Goal: Navigation & Orientation: Understand site structure

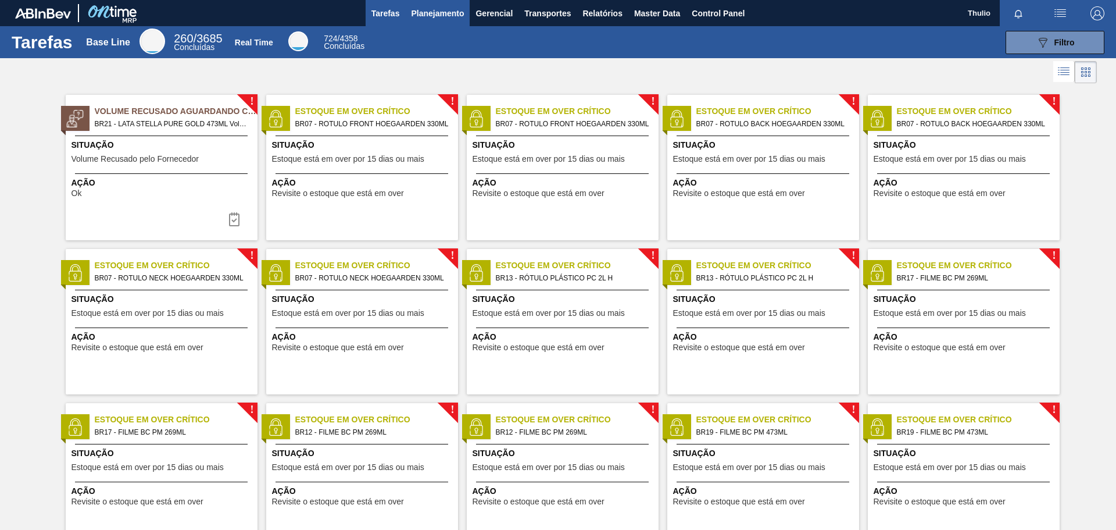
click at [435, 12] on span "Planejamento" at bounding box center [437, 13] width 53 height 14
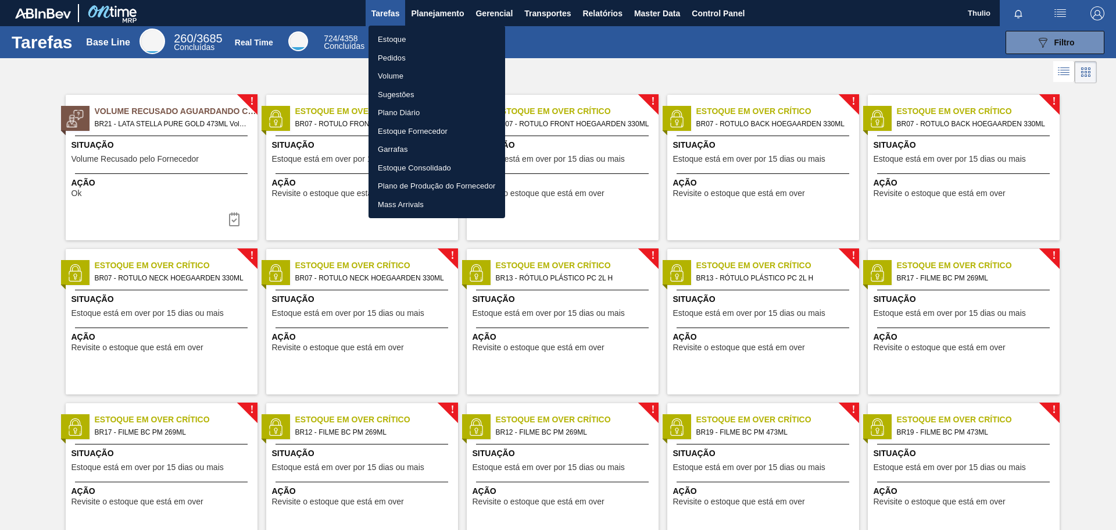
click at [409, 41] on li "Estoque" at bounding box center [437, 39] width 137 height 19
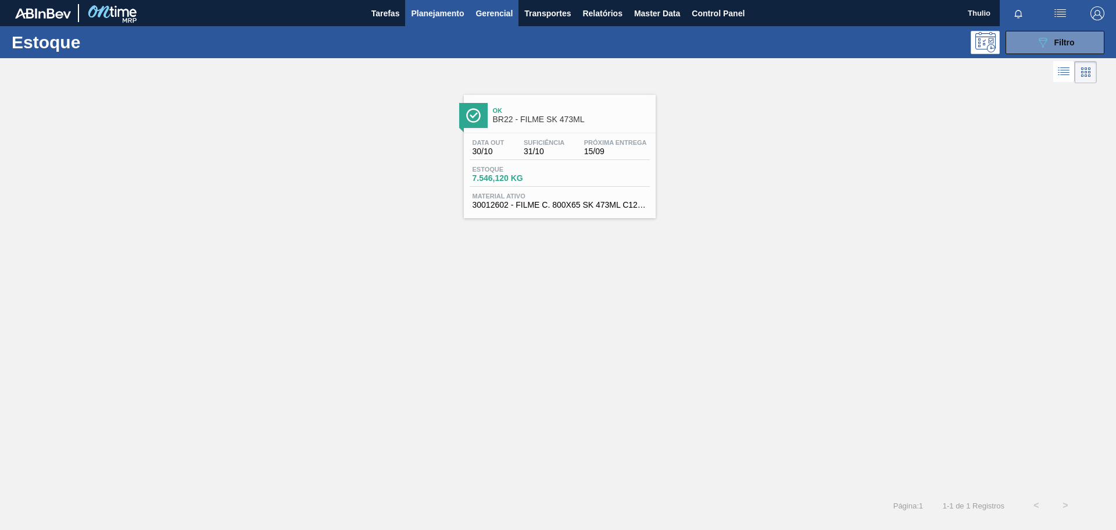
click at [499, 15] on span "Gerencial" at bounding box center [494, 13] width 37 height 14
click at [560, 13] on div at bounding box center [558, 265] width 1116 height 530
click at [608, 14] on span "Relatórios" at bounding box center [603, 13] width 40 height 14
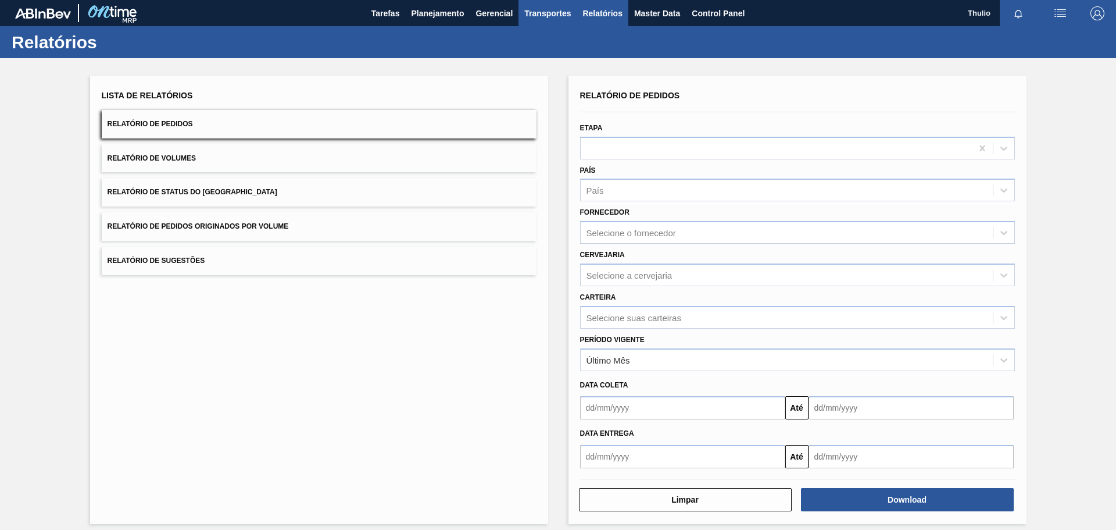
click at [558, 12] on span "Transportes" at bounding box center [547, 13] width 47 height 14
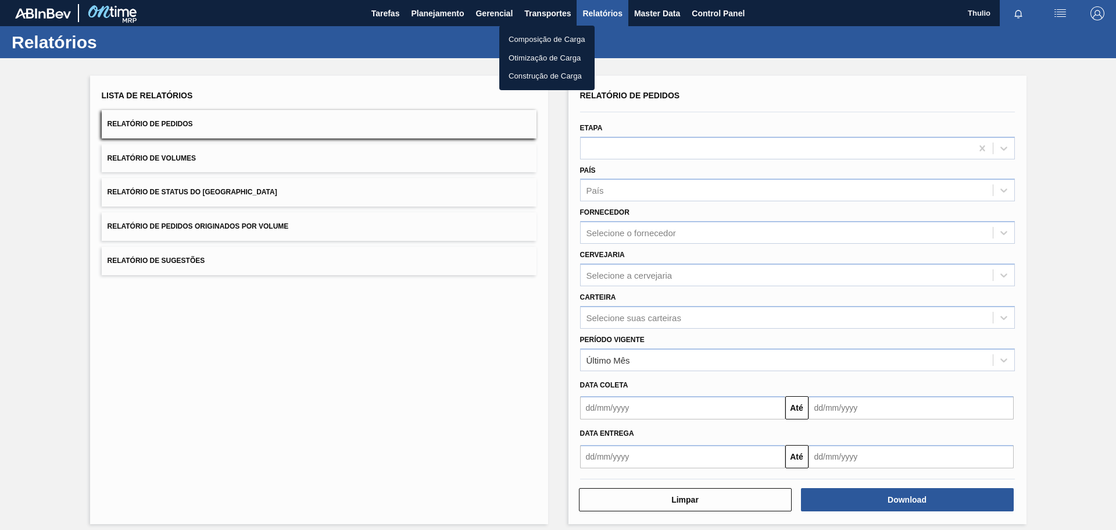
click at [571, 37] on li "Composição de Carga" at bounding box center [546, 39] width 95 height 19
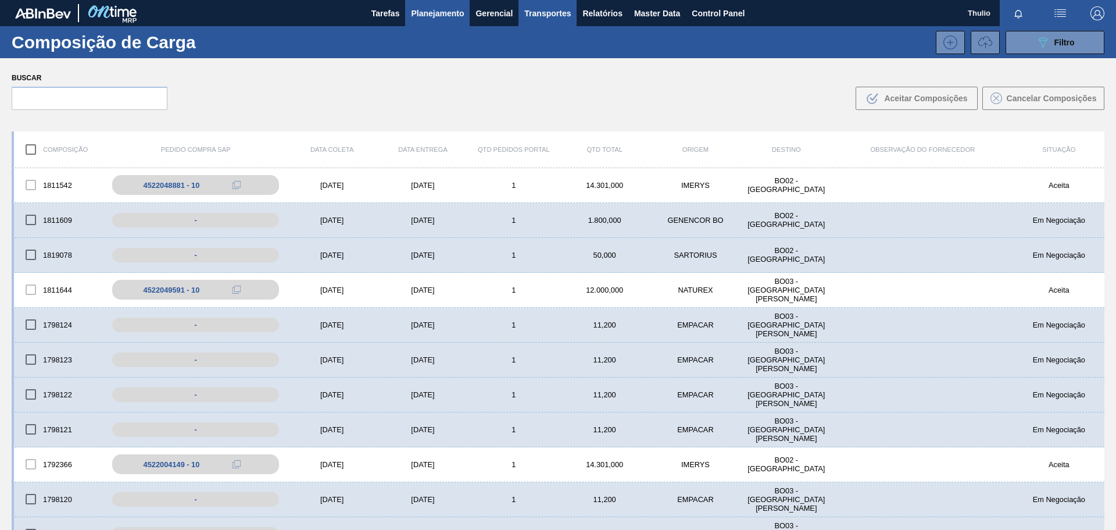
click at [428, 13] on span "Planejamento" at bounding box center [437, 13] width 53 height 14
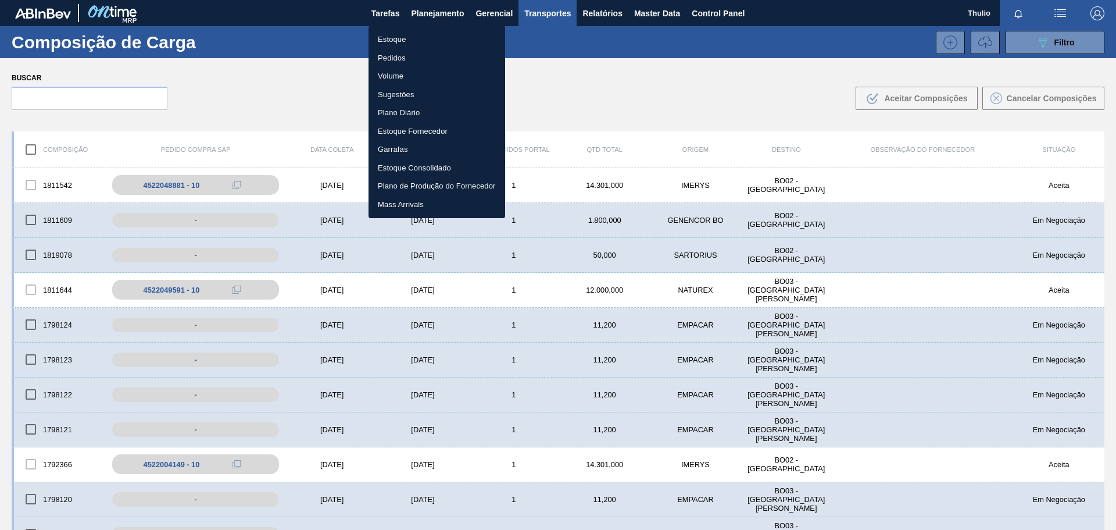
click at [442, 39] on li "Estoque" at bounding box center [437, 39] width 137 height 19
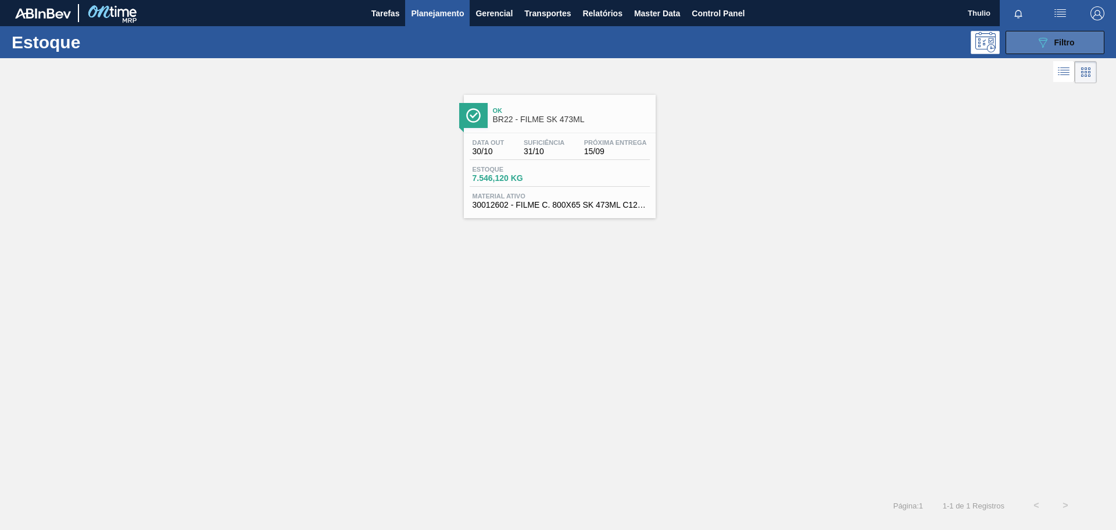
click at [1039, 52] on button "089F7B8B-B2A5-4AFE-B5C0-19BA573D28AC Filtro" at bounding box center [1055, 42] width 99 height 23
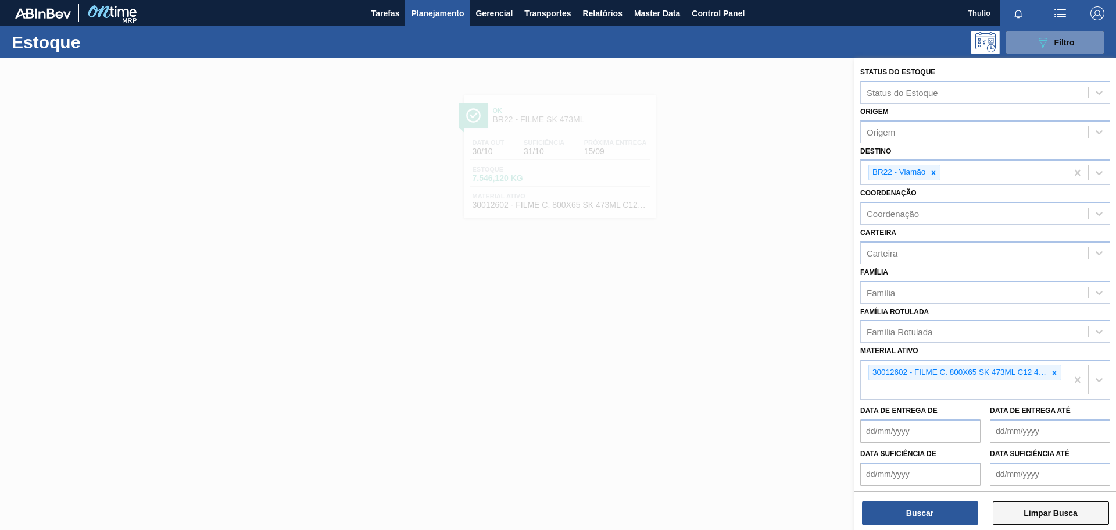
click at [1049, 508] on button "Limpar Busca" at bounding box center [1051, 512] width 116 height 23
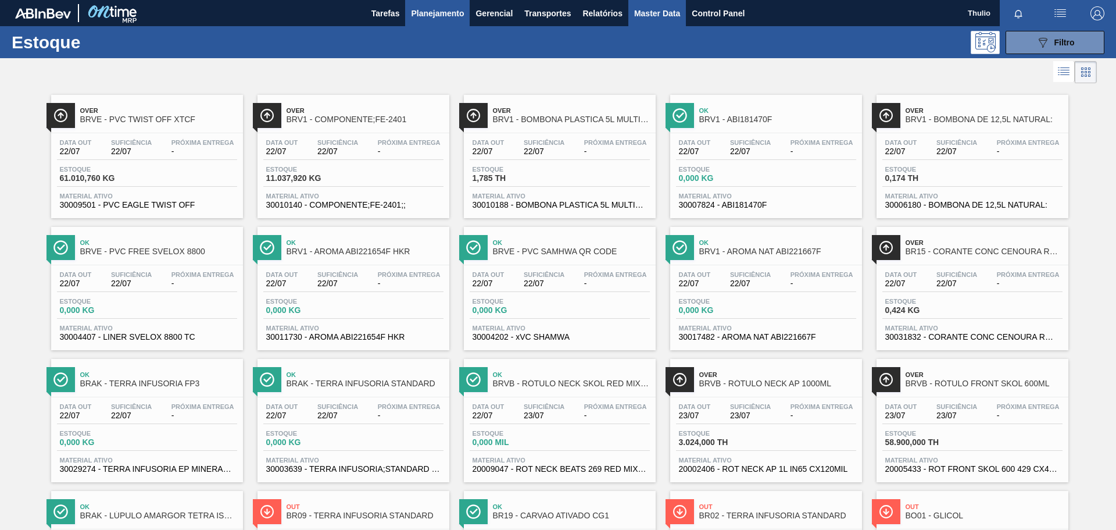
click at [660, 17] on span "Master Data" at bounding box center [657, 13] width 46 height 14
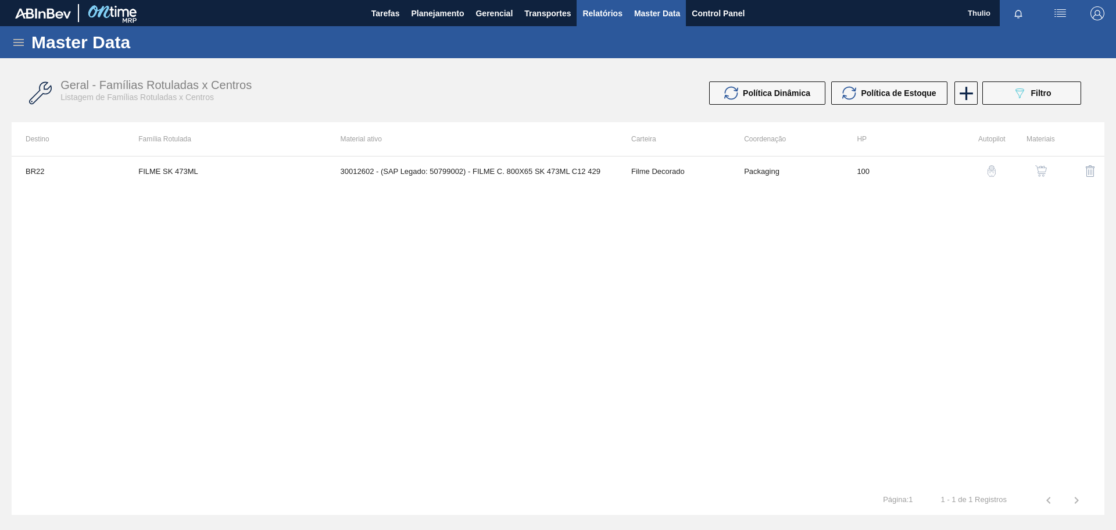
click at [598, 13] on span "Relatórios" at bounding box center [603, 13] width 40 height 14
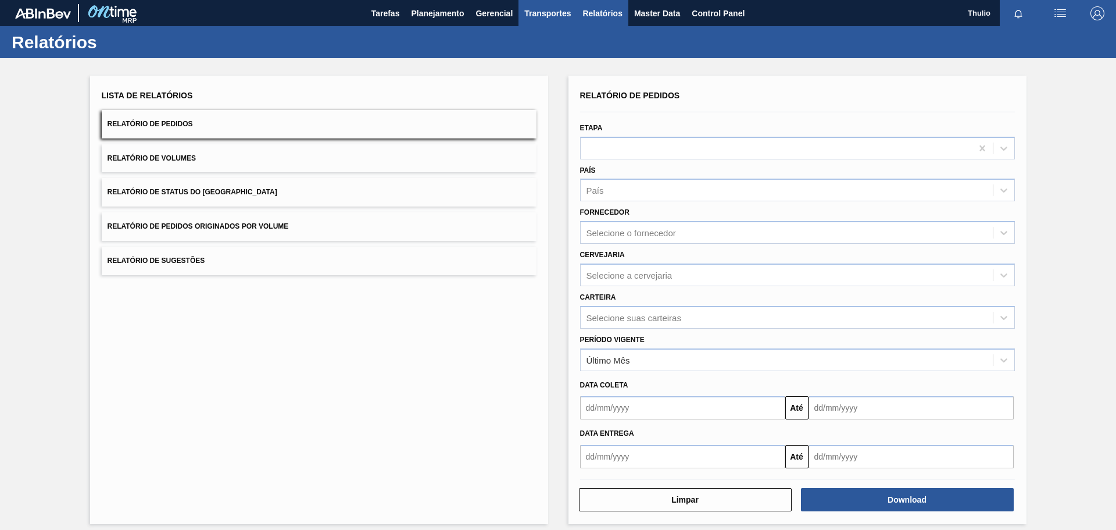
click at [545, 15] on span "Transportes" at bounding box center [547, 13] width 47 height 14
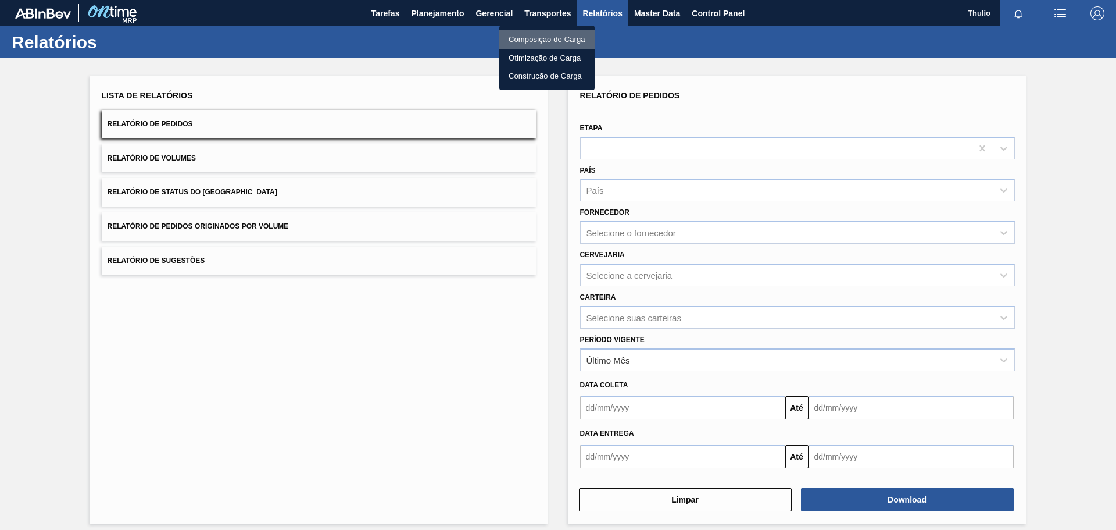
click at [565, 41] on li "Composição de Carga" at bounding box center [546, 39] width 95 height 19
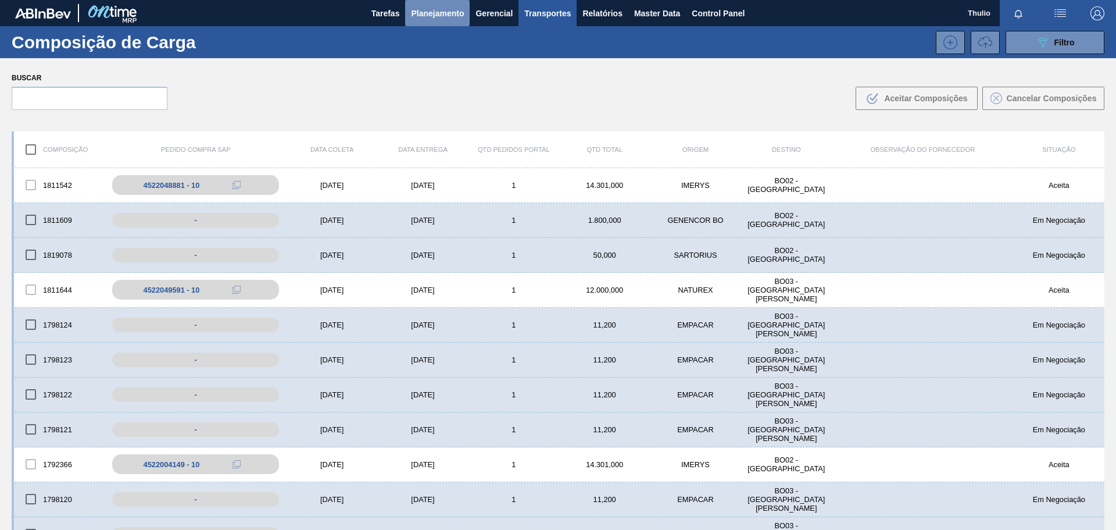
click at [442, 15] on span "Planejamento" at bounding box center [437, 13] width 53 height 14
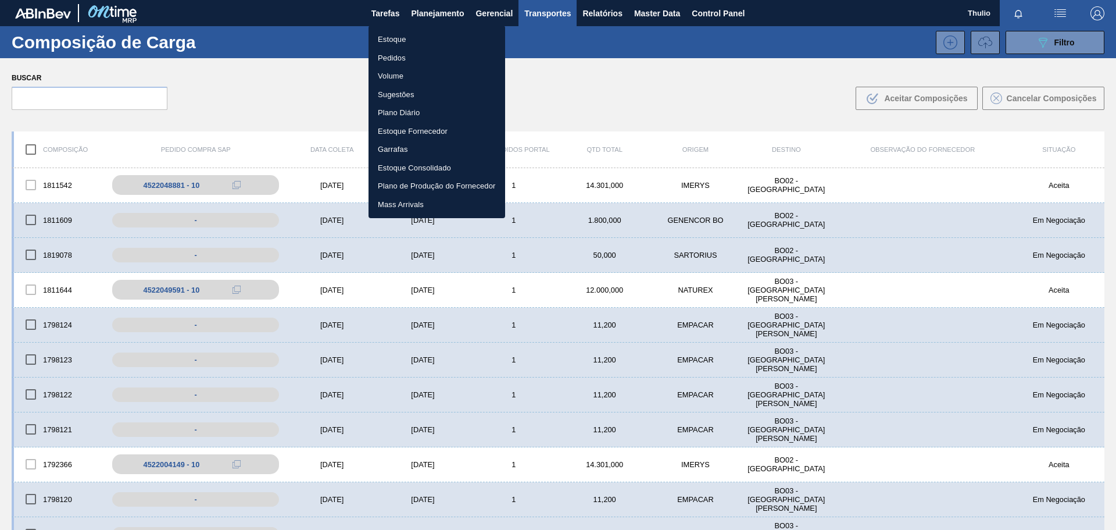
click at [448, 33] on li "Estoque" at bounding box center [437, 39] width 137 height 19
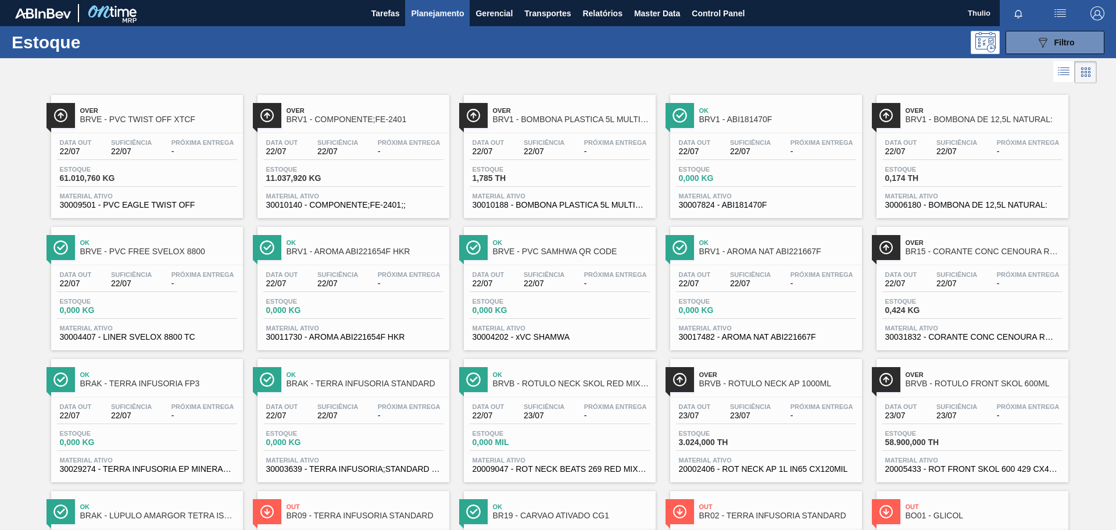
click at [1101, 4] on button "button" at bounding box center [1097, 13] width 37 height 26
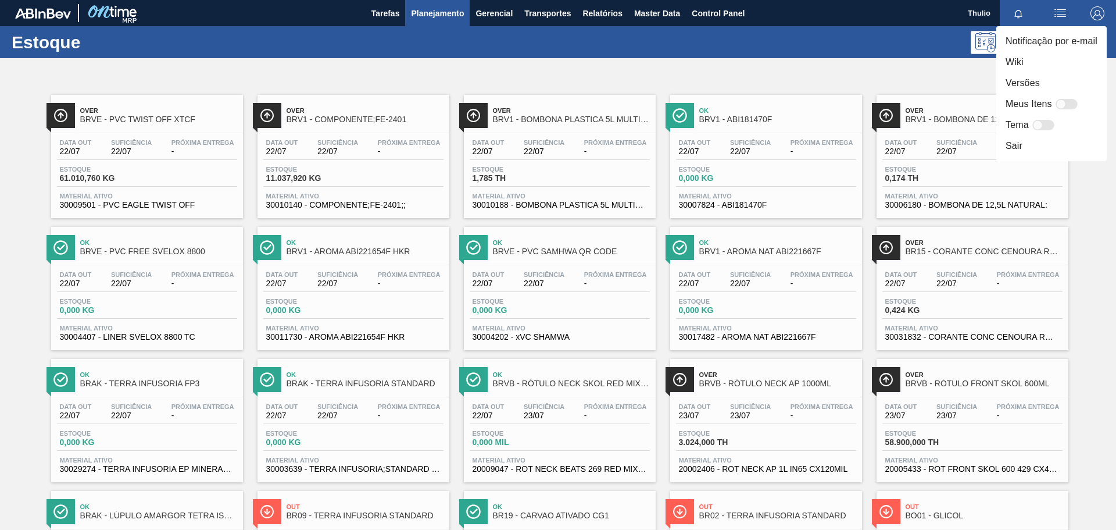
click at [1059, 81] on li "Versões" at bounding box center [1051, 83] width 110 height 21
